Goal: Transaction & Acquisition: Subscribe to service/newsletter

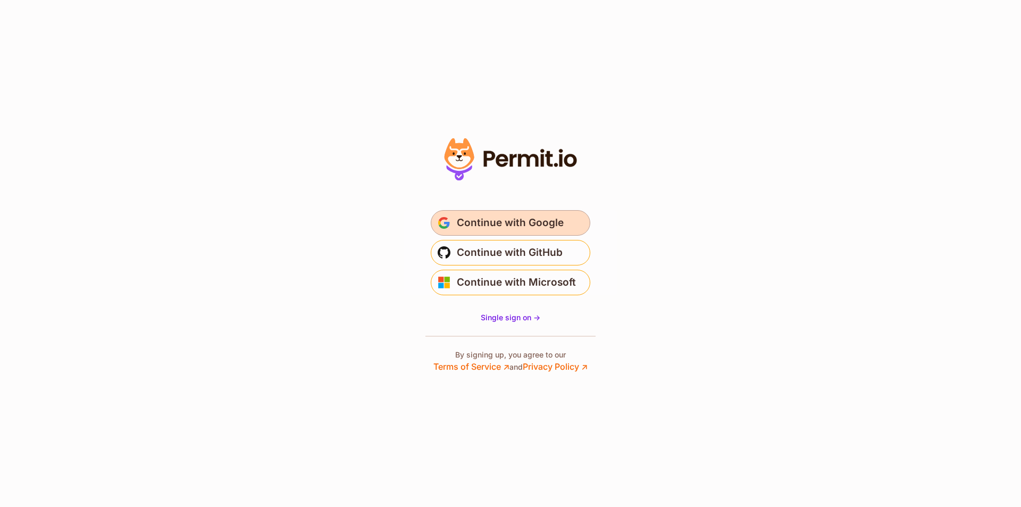
click at [485, 223] on span "Continue with Google" at bounding box center [510, 222] width 107 height 17
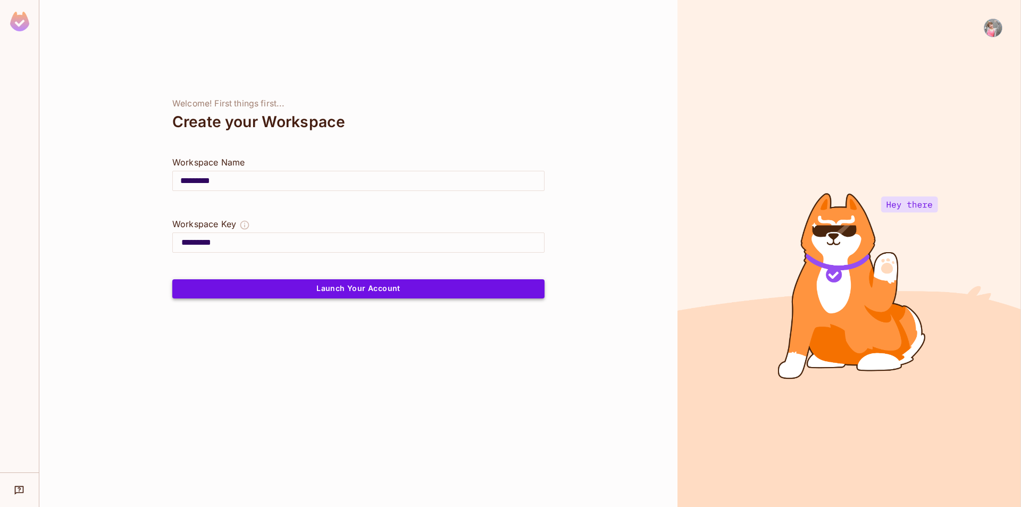
click at [256, 289] on button "Launch Your Account" at bounding box center [358, 288] width 372 height 19
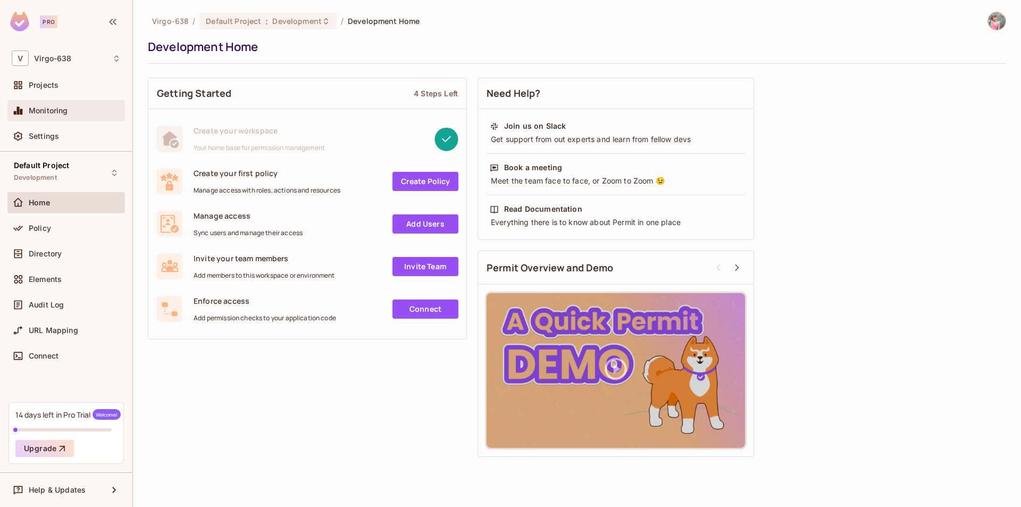
click at [53, 116] on div "Monitoring" at bounding box center [66, 110] width 109 height 13
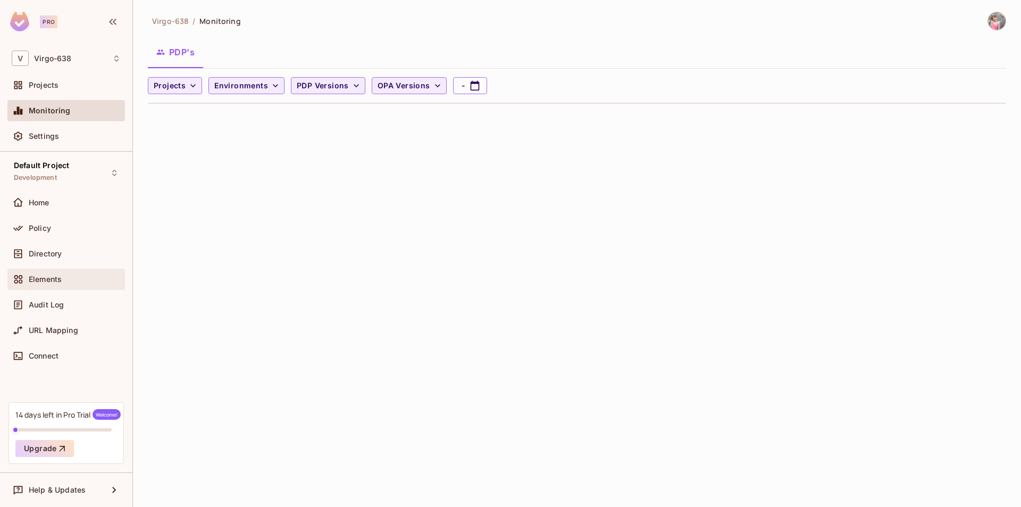
click at [59, 281] on span "Elements" at bounding box center [45, 279] width 33 height 9
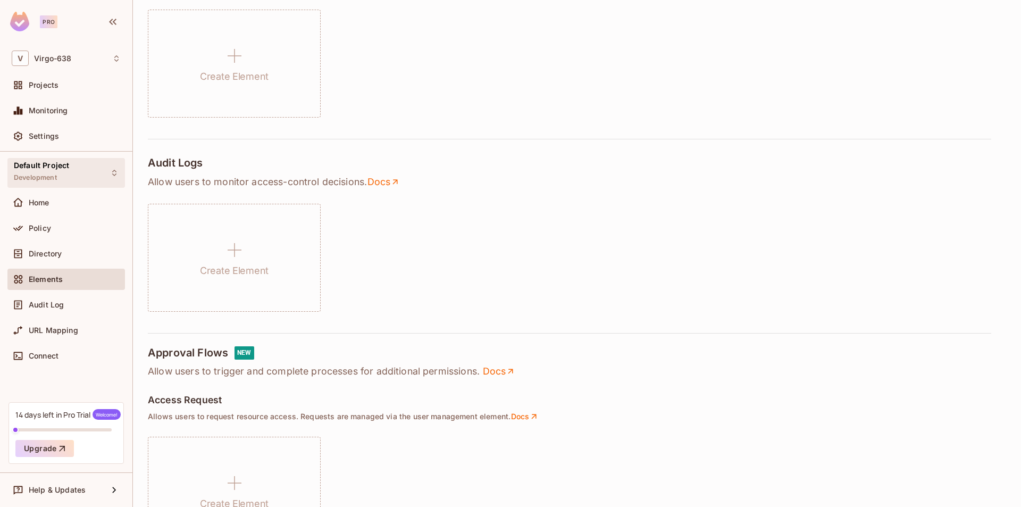
scroll to position [199, 0]
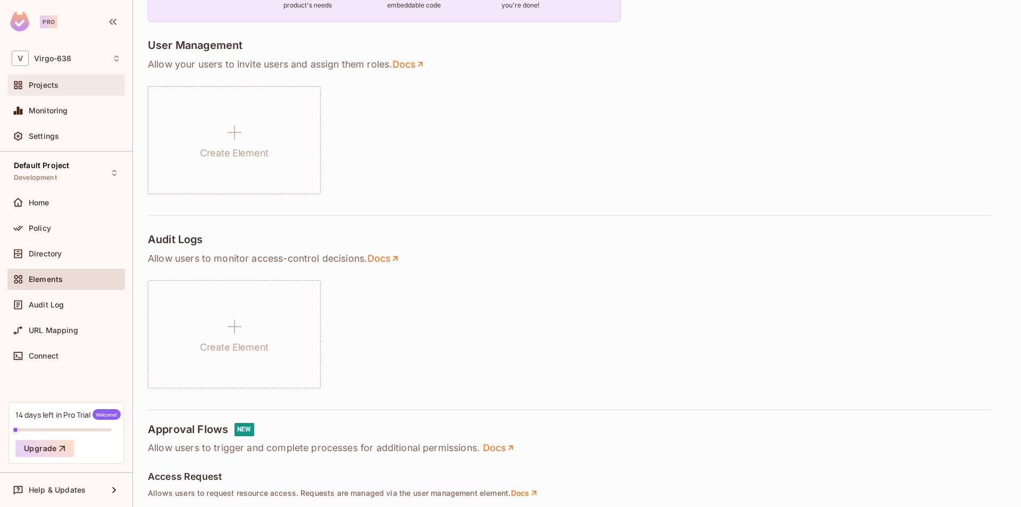
click at [38, 85] on span "Projects" at bounding box center [44, 85] width 30 height 9
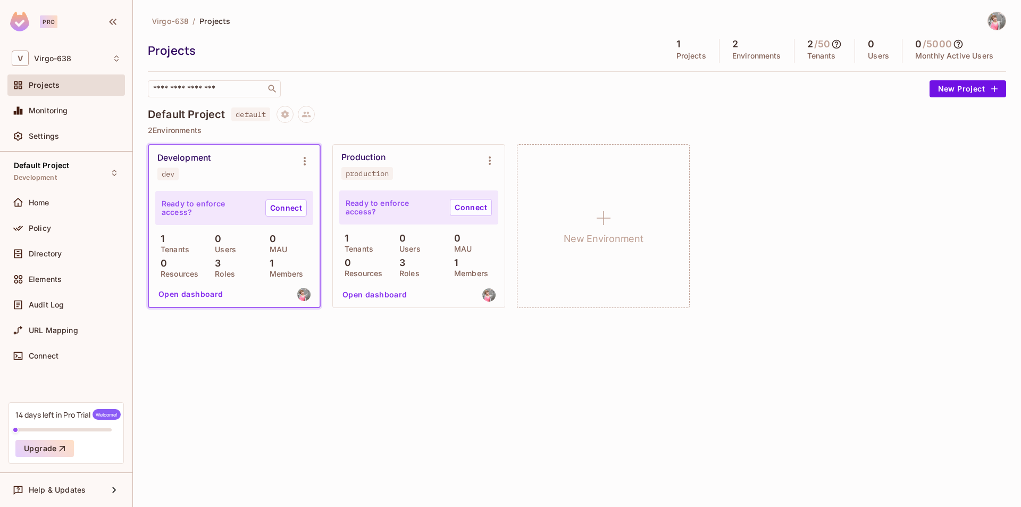
click at [837, 46] on icon at bounding box center [836, 44] width 11 height 11
click at [726, 119] on div at bounding box center [510, 253] width 1021 height 507
click at [51, 132] on span "Settings" at bounding box center [44, 136] width 30 height 9
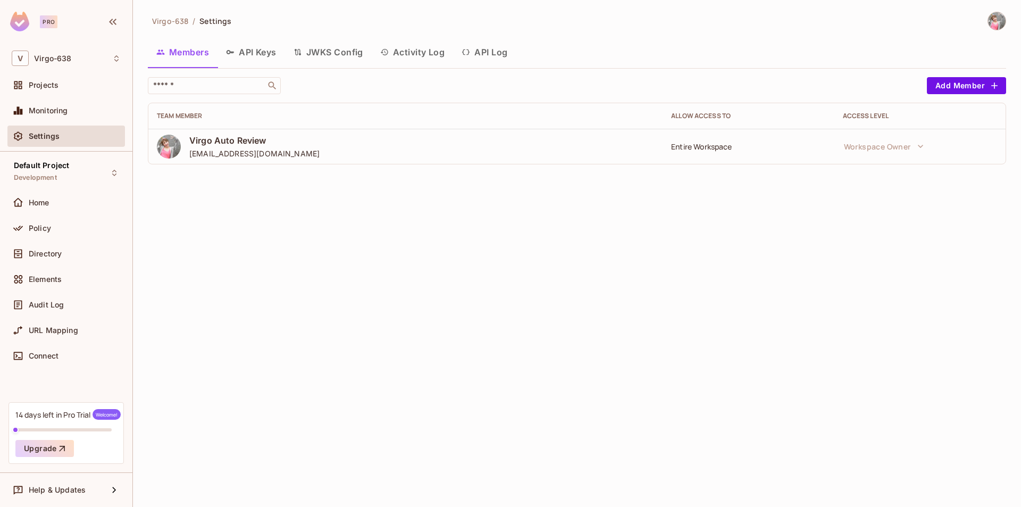
click at [477, 55] on button "API Log" at bounding box center [484, 52] width 63 height 27
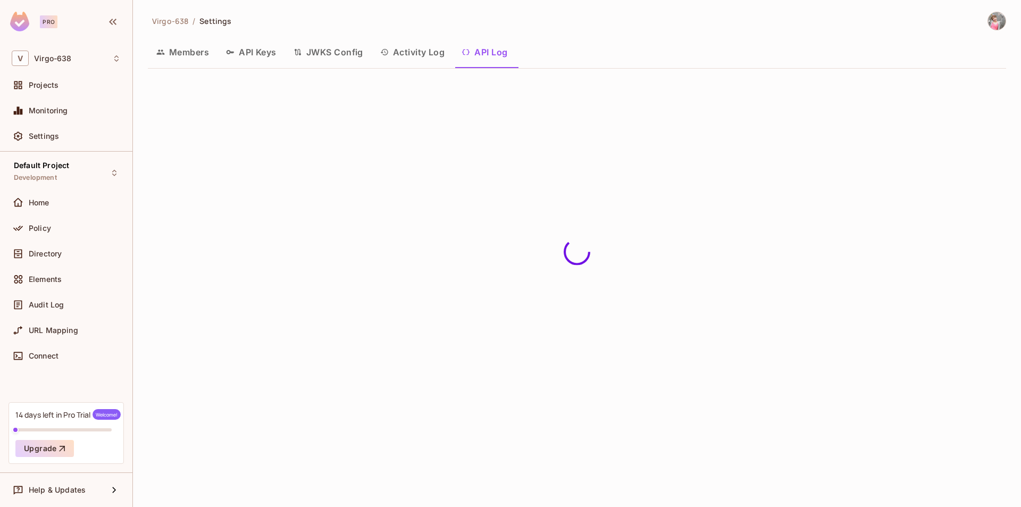
click at [247, 59] on button "API Keys" at bounding box center [252, 52] width 68 height 27
click at [204, 57] on button "Members" at bounding box center [183, 52] width 70 height 27
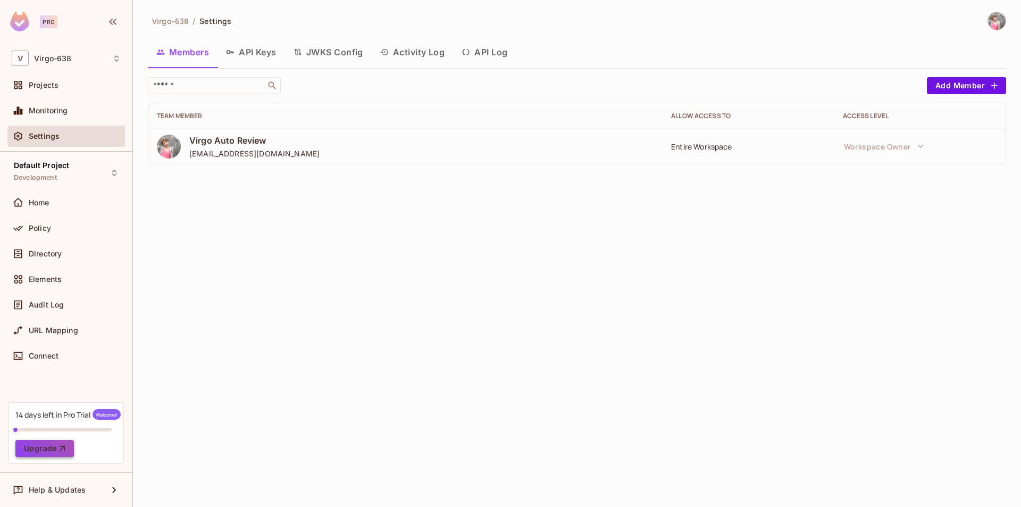
click at [54, 451] on button "Upgrade" at bounding box center [44, 448] width 59 height 17
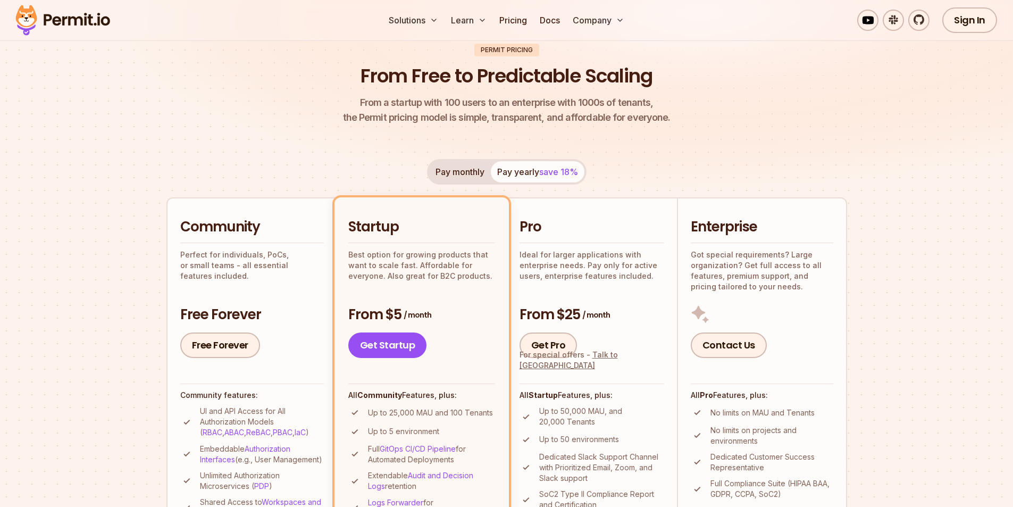
scroll to position [53, 0]
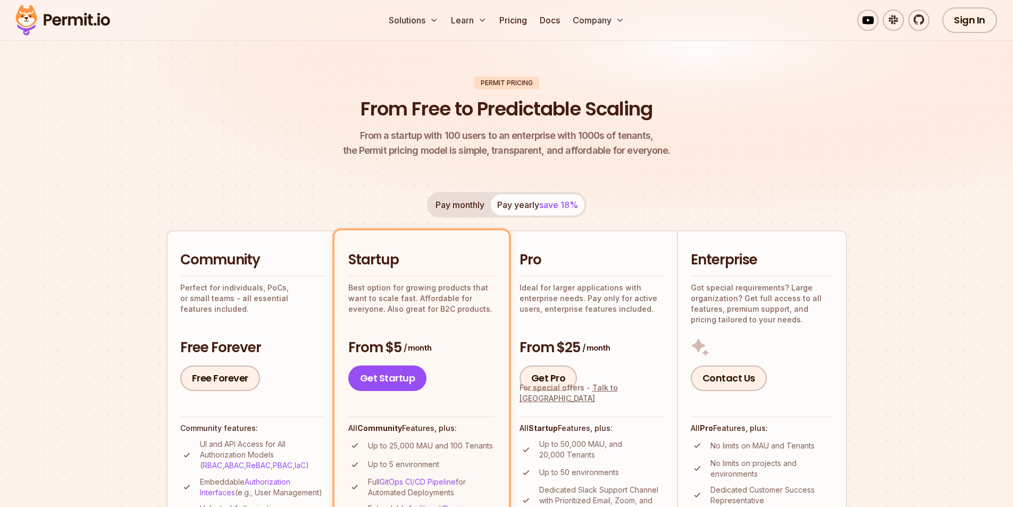
click at [441, 197] on button "Pay monthly" at bounding box center [460, 204] width 62 height 21
click at [451, 207] on div "Pay monthly Pay yearly save 18%" at bounding box center [507, 205] width 160 height 26
click at [500, 206] on button "Pay yearly save 18%" at bounding box center [538, 204] width 94 height 21
click at [468, 204] on button "Pay monthly" at bounding box center [460, 204] width 62 height 21
